Goal: Navigation & Orientation: Go to known website

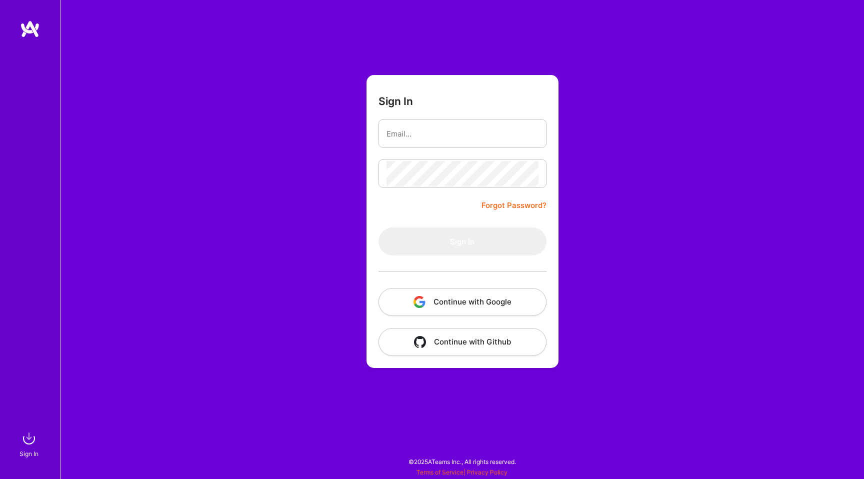
click at [396, 131] on input "email" at bounding box center [463, 134] width 152 height 26
type input "[EMAIL_ADDRESS][DOMAIN_NAME]"
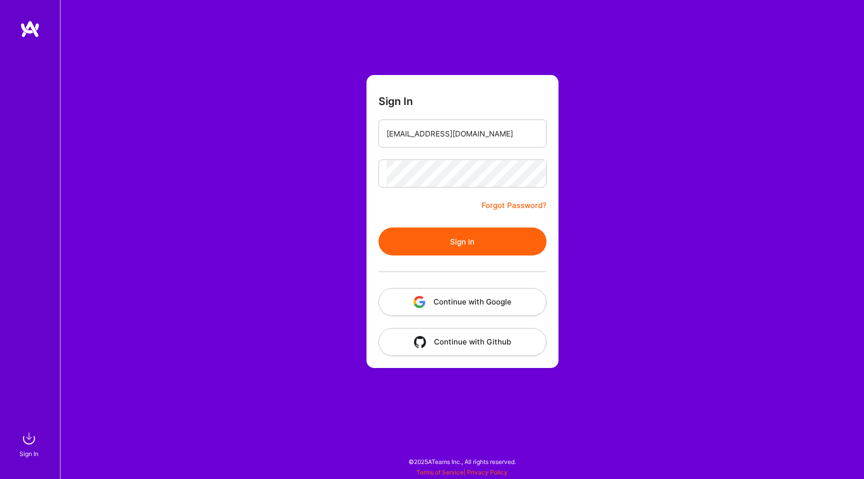
click at [426, 249] on button "Sign In" at bounding box center [463, 242] width 168 height 28
